Goal: Find specific page/section: Find specific page/section

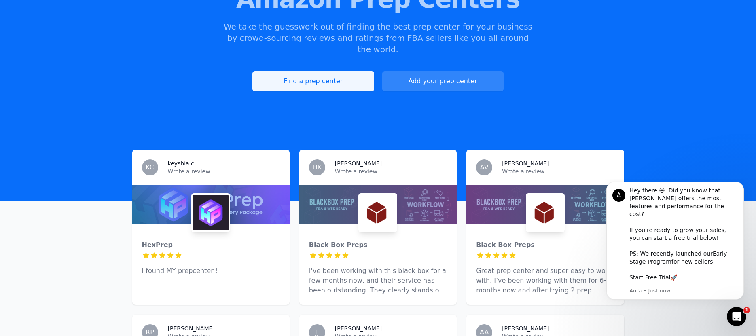
click at [326, 71] on link "Find a prep center" at bounding box center [312, 81] width 121 height 20
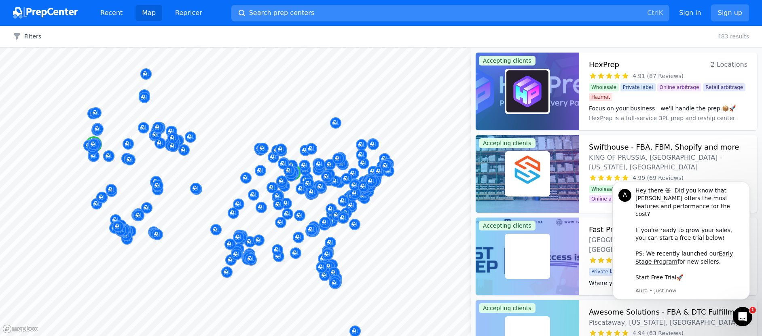
click at [351, 19] on button "Search prep centers Ctrl K" at bounding box center [450, 13] width 438 height 17
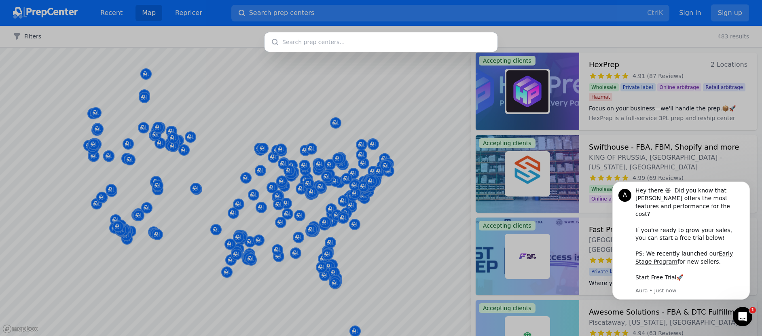
click at [354, 13] on div at bounding box center [381, 168] width 762 height 336
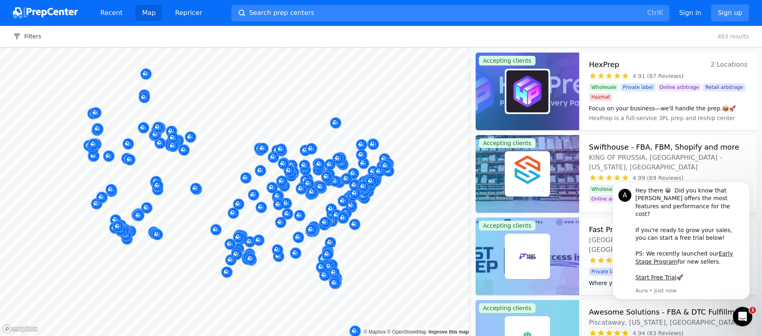
click at [354, 13] on button "Search prep centers Ctrl K" at bounding box center [450, 13] width 438 height 17
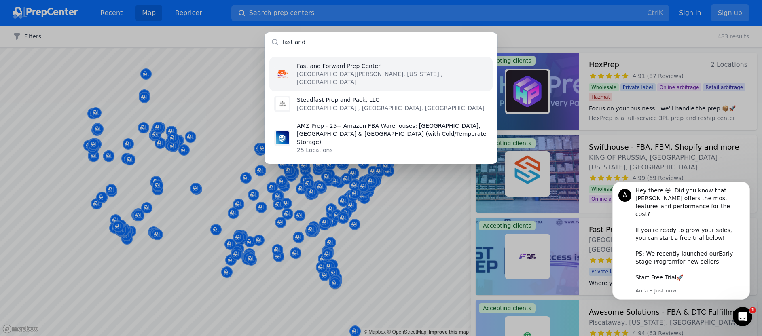
type input "fast and"
click at [358, 78] on li "Fast and Forward Prep Center [GEOGRAPHIC_DATA][PERSON_NAME], [US_STATE] , [GEOG…" at bounding box center [380, 74] width 223 height 34
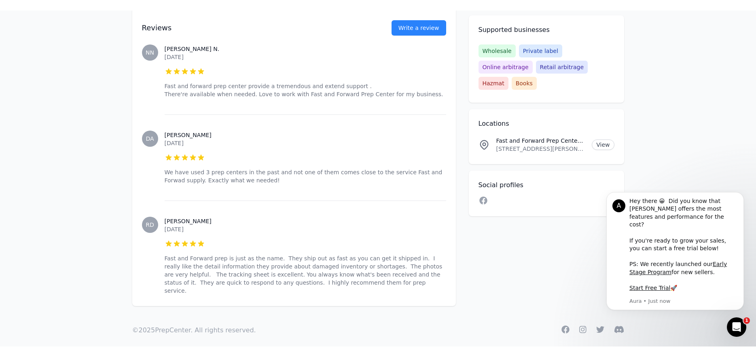
scroll to position [380, 0]
